Goal: Task Accomplishment & Management: Manage account settings

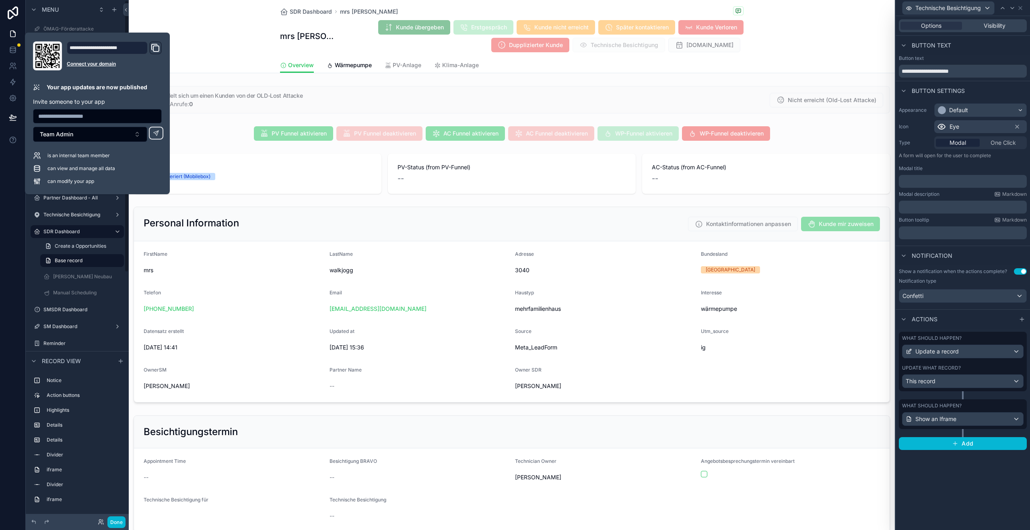
scroll to position [9, 0]
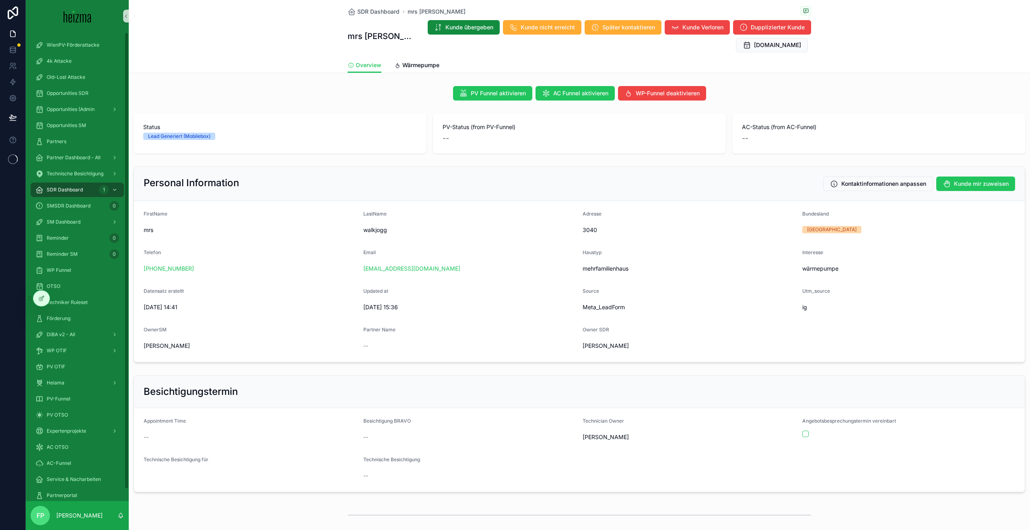
click at [16, 323] on div at bounding box center [13, 265] width 26 height 530
click at [44, 296] on icon at bounding box center [41, 298] width 6 height 6
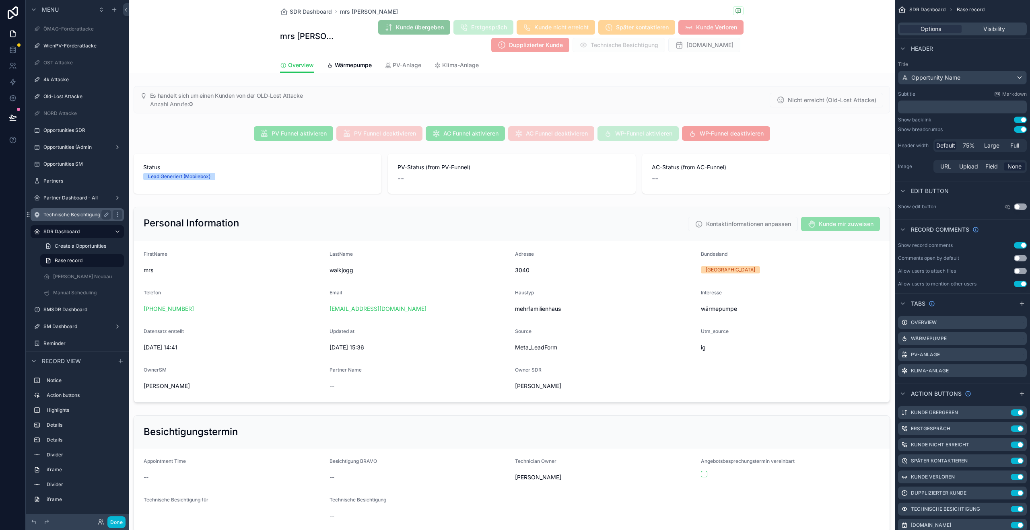
click at [83, 220] on div "Technische Besichtigung" at bounding box center [77, 214] width 90 height 13
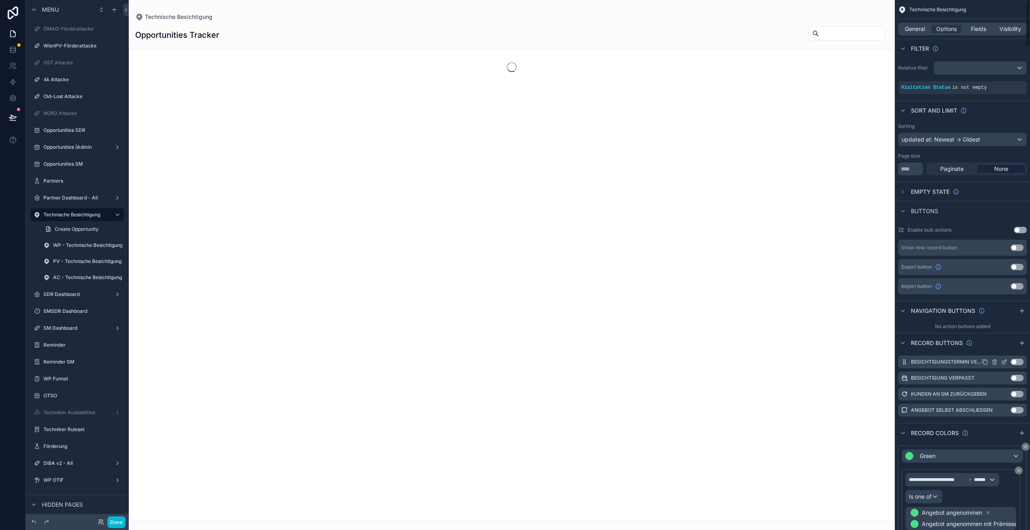
scroll to position [2, 0]
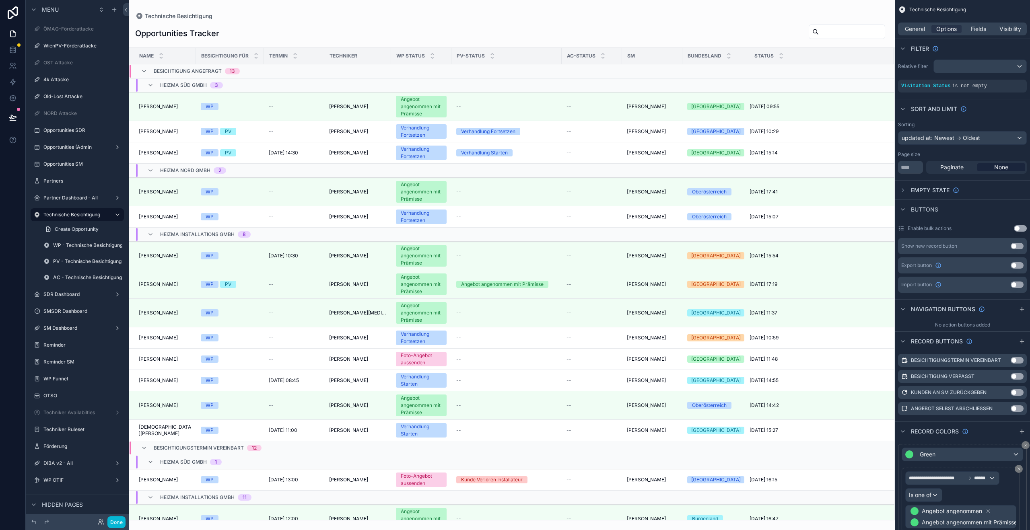
click at [165, 127] on div "scrollable content" at bounding box center [512, 265] width 766 height 530
click at [153, 135] on td "[PERSON_NAME] [PERSON_NAME]" at bounding box center [162, 131] width 67 height 21
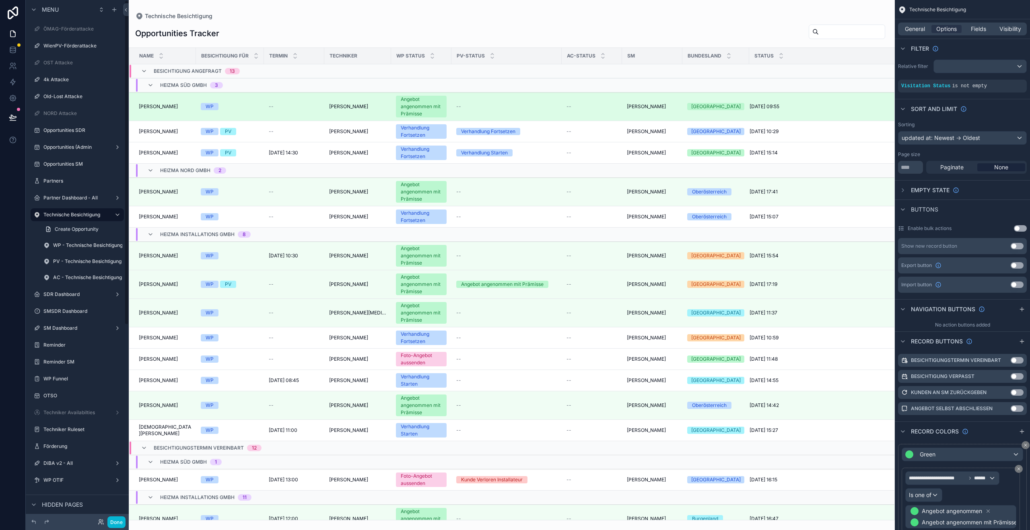
click at [166, 114] on td "[PERSON_NAME] [PERSON_NAME]" at bounding box center [162, 107] width 67 height 29
click at [168, 109] on span "[PERSON_NAME]" at bounding box center [158, 106] width 39 height 6
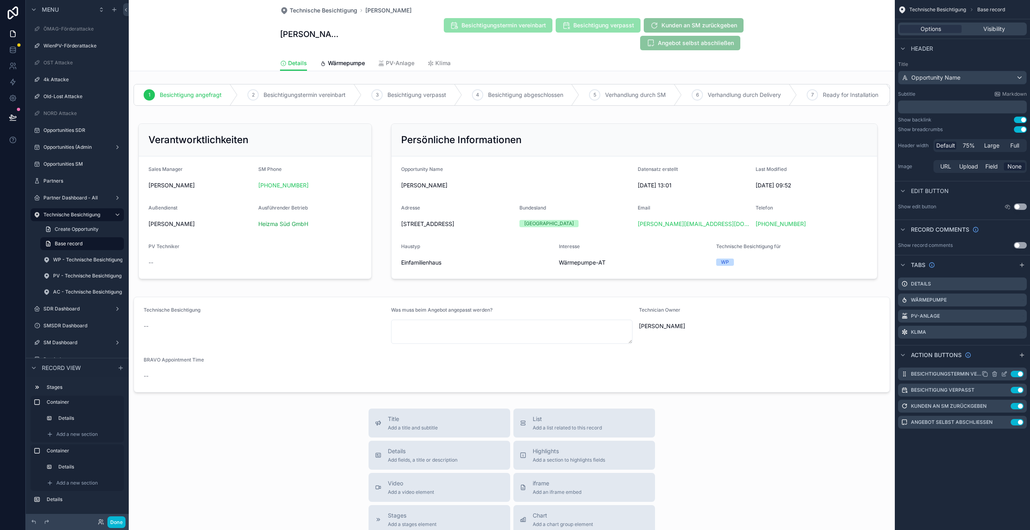
click at [1005, 374] on icon "scrollable content" at bounding box center [1004, 374] width 6 height 6
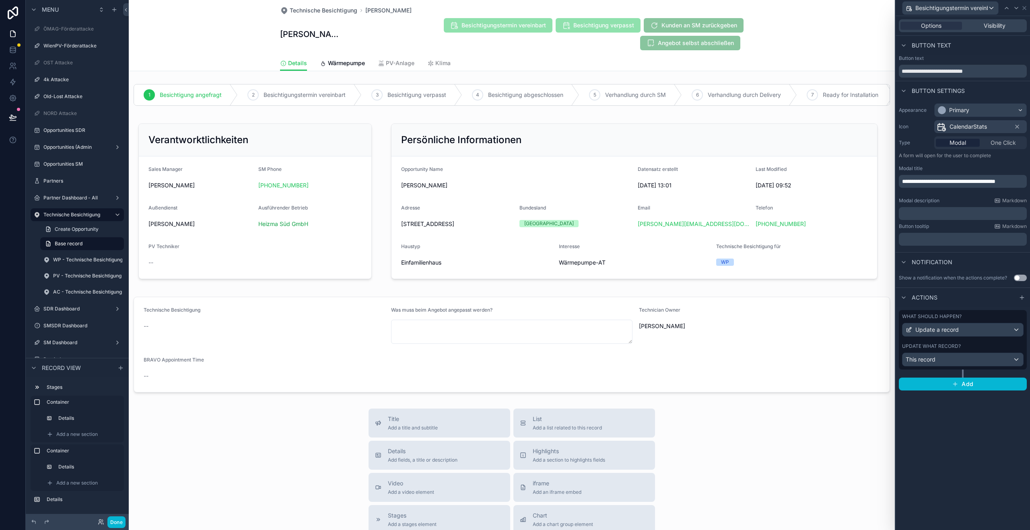
click at [986, 347] on div "Update what record?" at bounding box center [962, 346] width 121 height 6
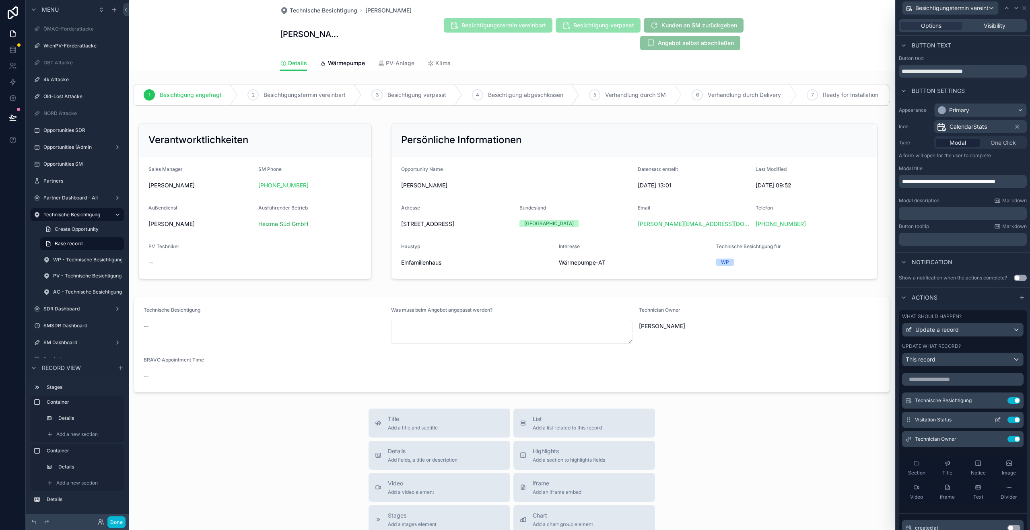
click at [994, 420] on icon at bounding box center [997, 420] width 6 height 6
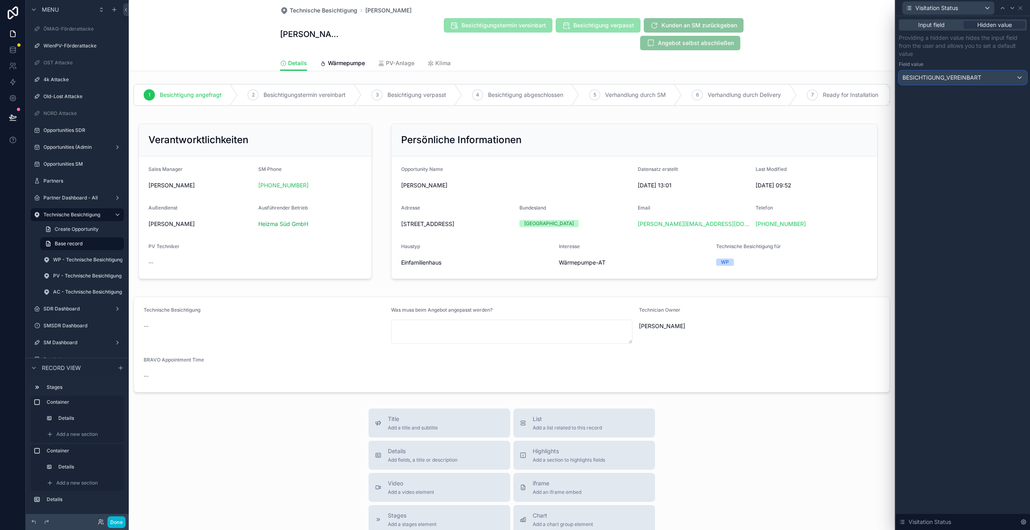
click at [966, 78] on span "BESICHTIGUNG_VEREINBART" at bounding box center [941, 78] width 79 height 8
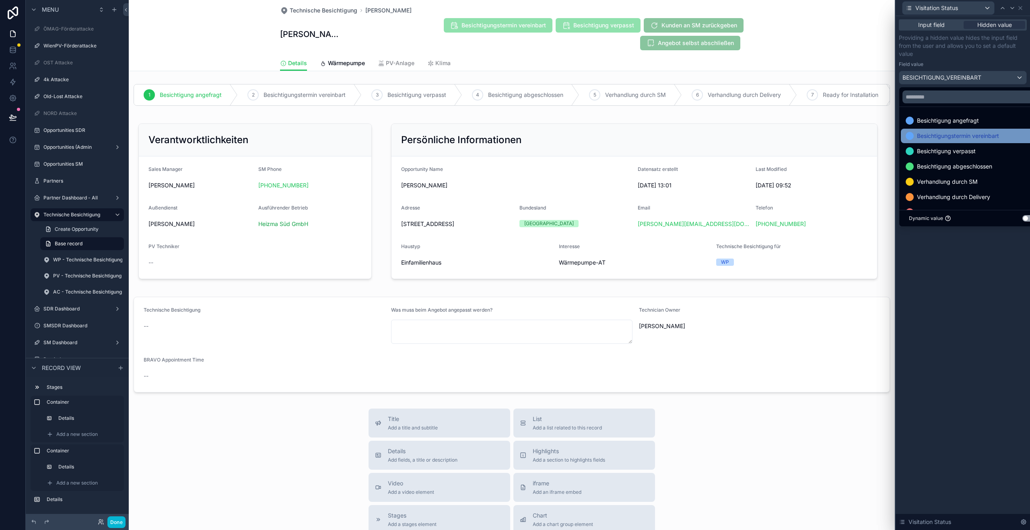
click at [965, 129] on div "Besichtigungstermin vereinbart" at bounding box center [972, 136] width 142 height 14
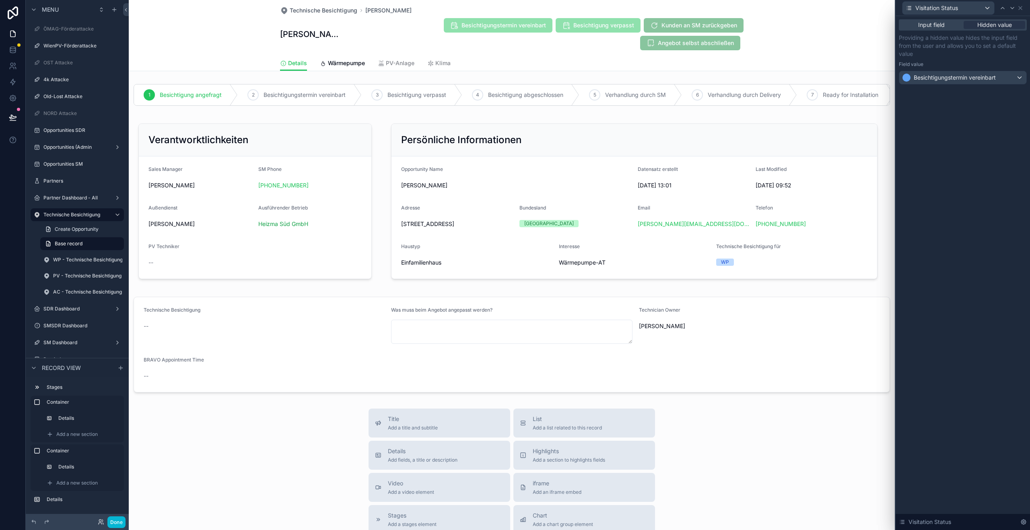
click at [968, 234] on div "Input field Hidden value Providing a hidden value hides the input field from th…" at bounding box center [962, 273] width 134 height 514
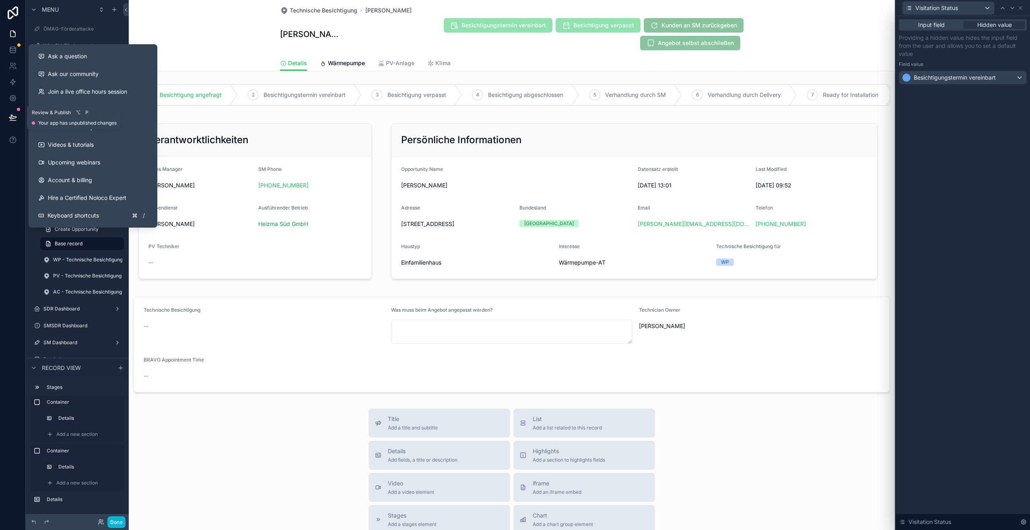
click at [15, 121] on button at bounding box center [13, 117] width 18 height 23
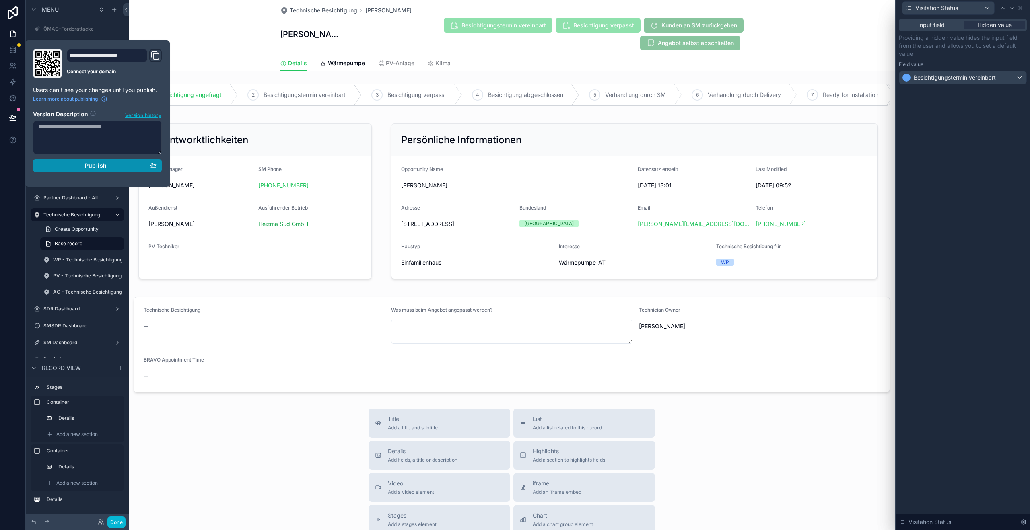
click at [94, 163] on span "Publish" at bounding box center [96, 165] width 22 height 7
